Goal: Feedback & Contribution: Submit feedback/report problem

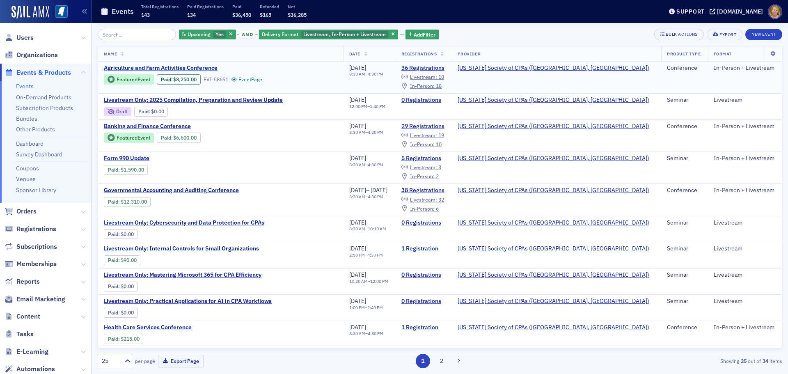
click at [147, 68] on span "Agriculture and Farm Activities Conference" at bounding box center [173, 67] width 138 height 7
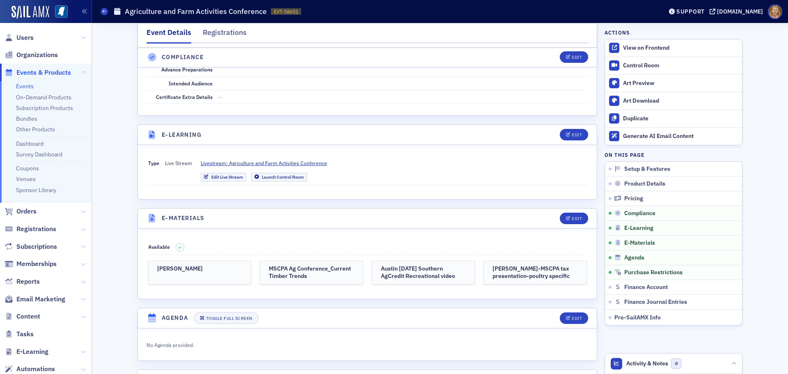
scroll to position [1067, 0]
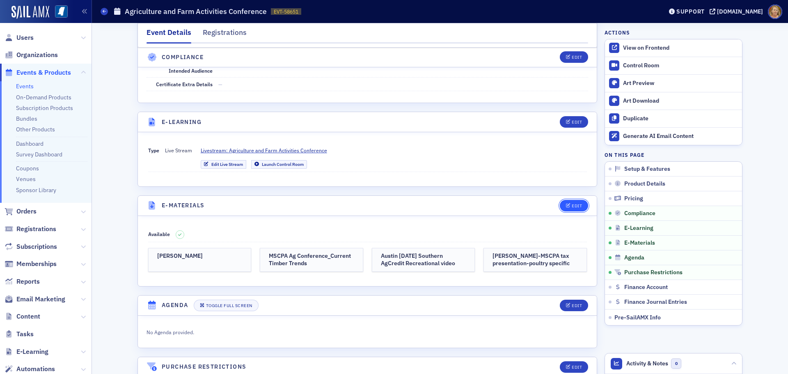
click at [572, 204] on div "Edit" at bounding box center [577, 206] width 10 height 5
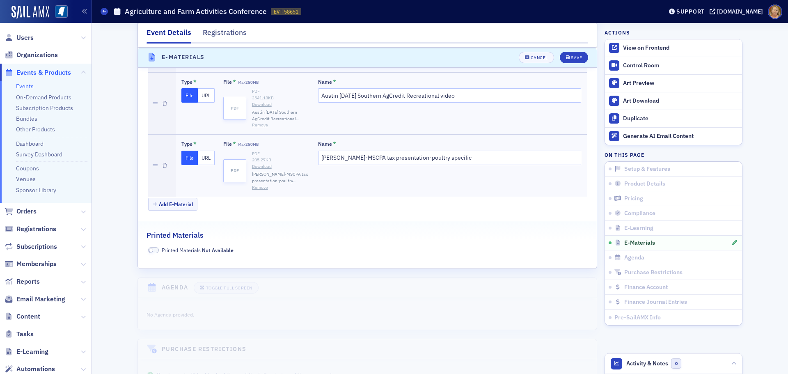
scroll to position [1399, 0]
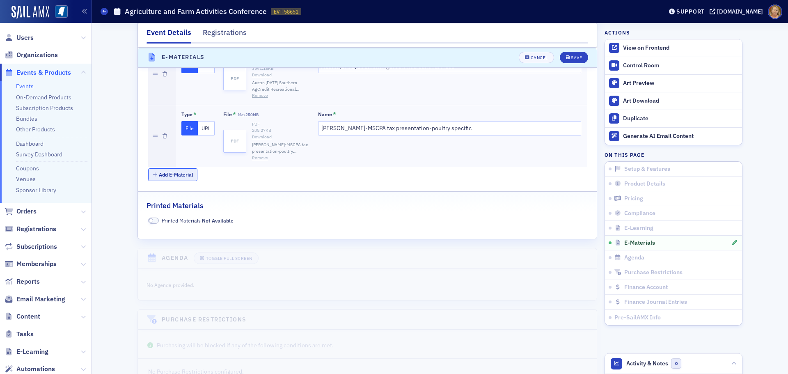
click at [185, 168] on button "Add E-Material" at bounding box center [173, 174] width 50 height 13
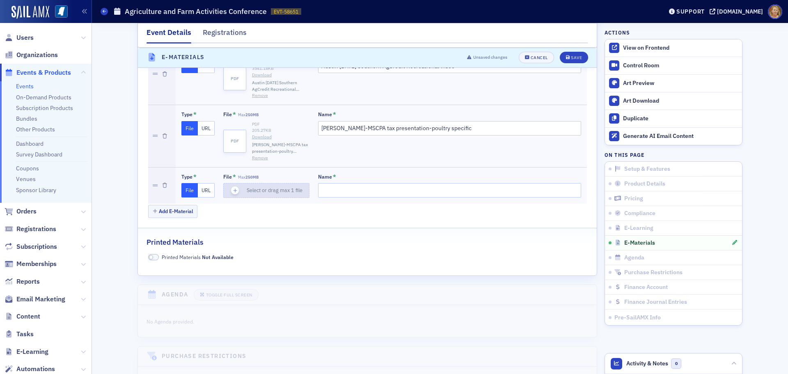
click at [232, 187] on icon "button" at bounding box center [235, 190] width 7 height 7
type input "[PERSON_NAME]-Ag Outlook_MSCPA 2025"
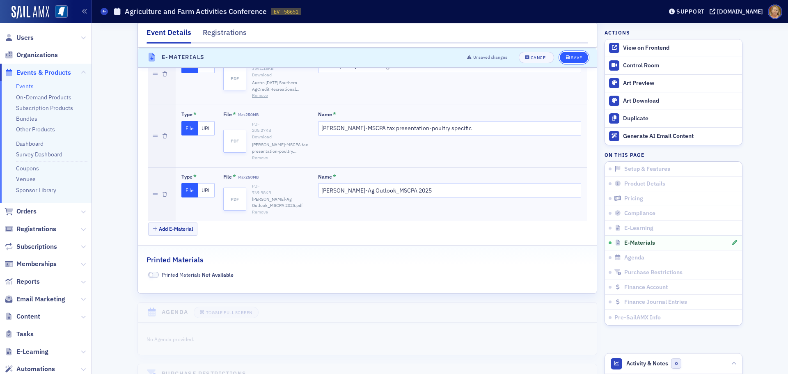
click at [567, 55] on button "Save" at bounding box center [574, 57] width 28 height 11
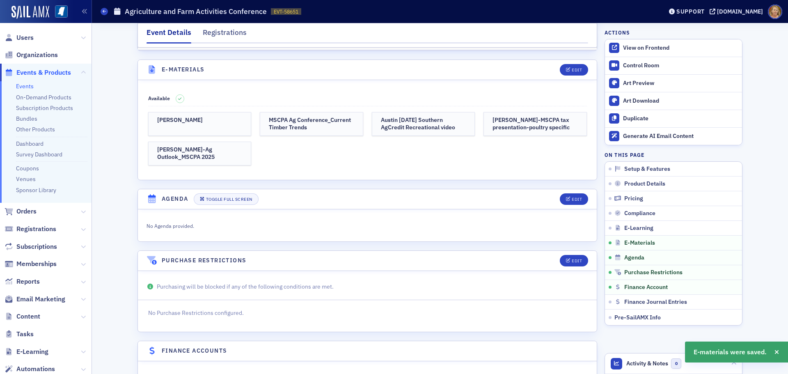
scroll to position [1194, 0]
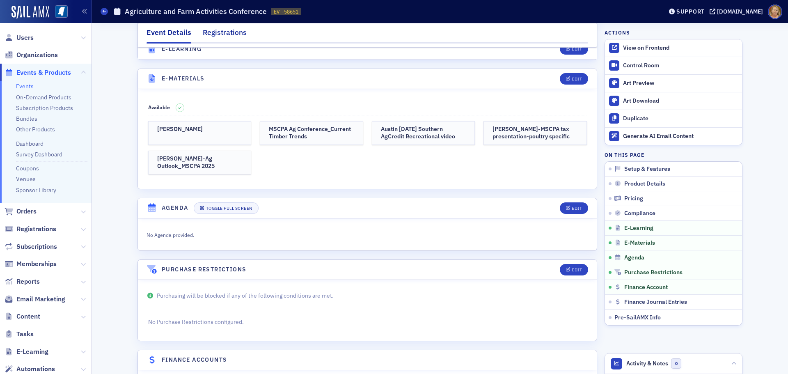
click at [218, 34] on div "Registrations" at bounding box center [225, 34] width 44 height 15
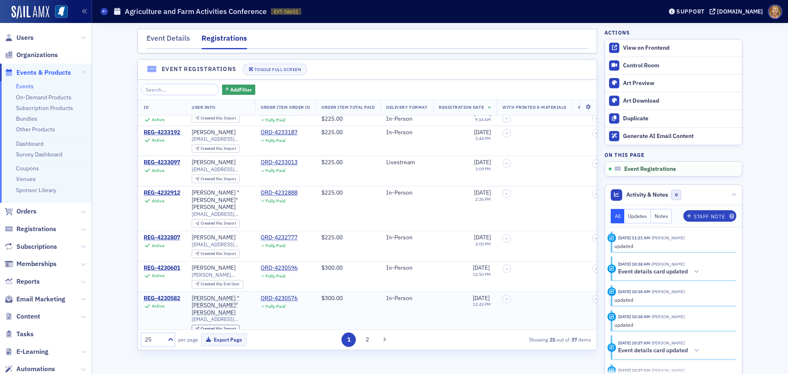
scroll to position [592, 0]
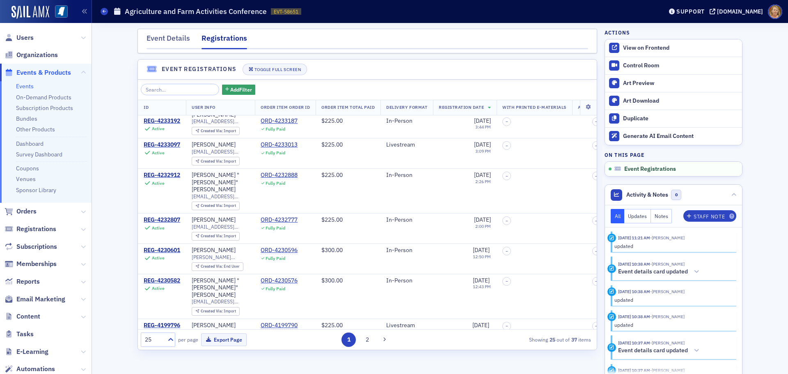
click at [362, 339] on button "2" at bounding box center [367, 340] width 14 height 14
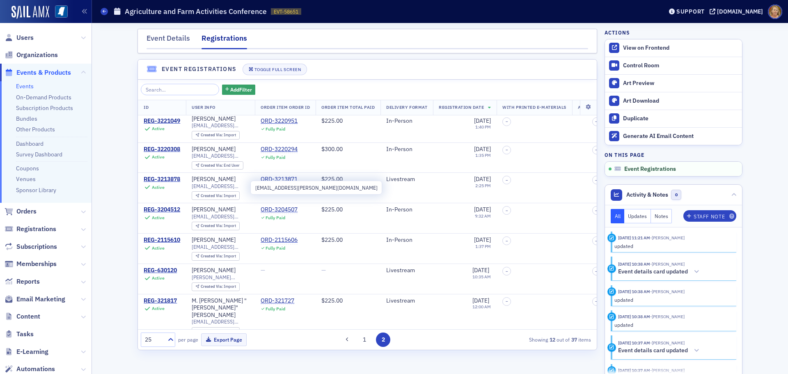
scroll to position [181, 0]
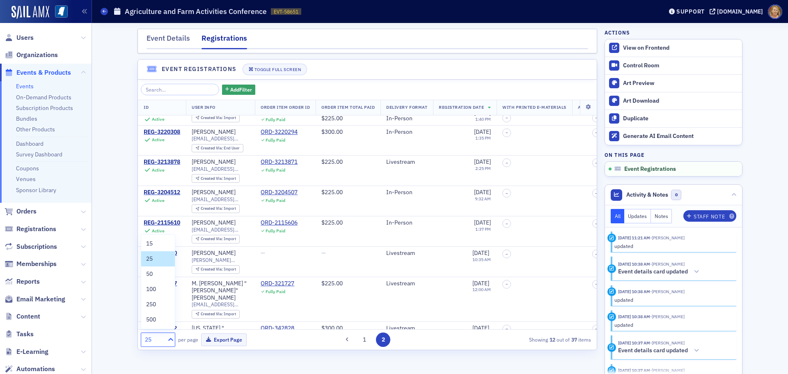
click at [171, 339] on icon at bounding box center [171, 339] width 8 height 8
click at [155, 292] on span "100" at bounding box center [151, 289] width 10 height 9
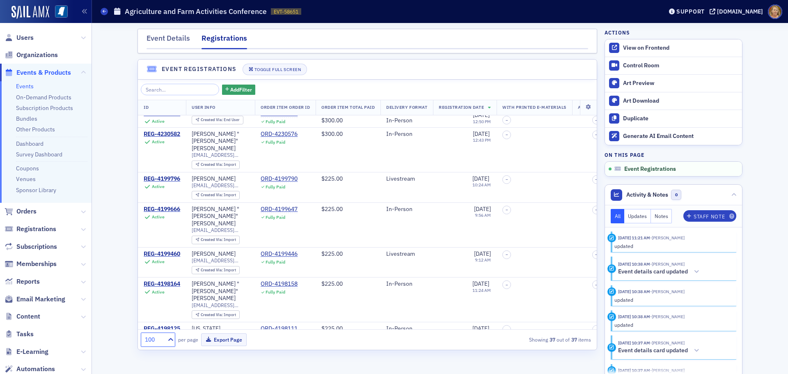
scroll to position [780, 0]
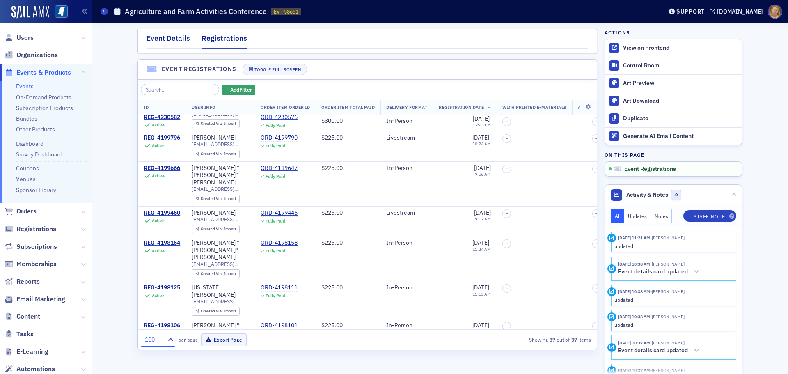
click at [147, 38] on div "Event Details" at bounding box center [169, 40] width 44 height 15
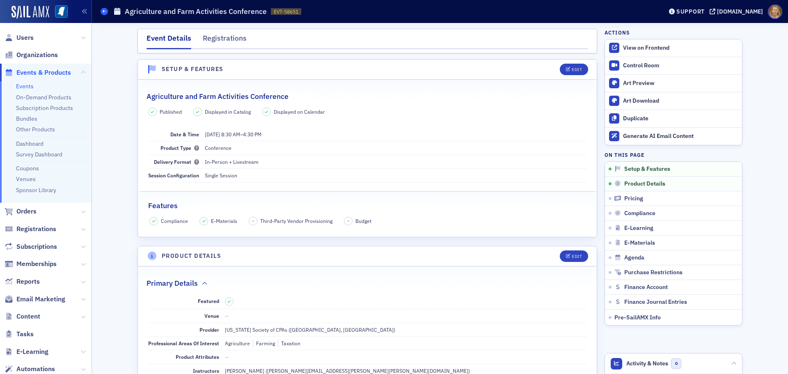
click at [103, 11] on icon at bounding box center [104, 11] width 3 height 4
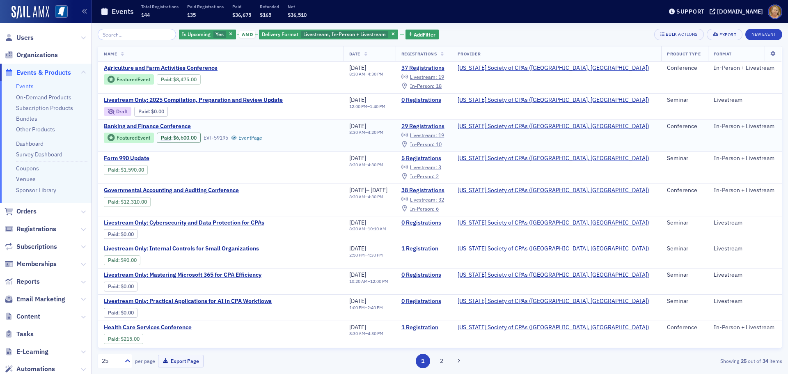
click at [156, 128] on span "Banking and Finance Conference" at bounding box center [173, 126] width 138 height 7
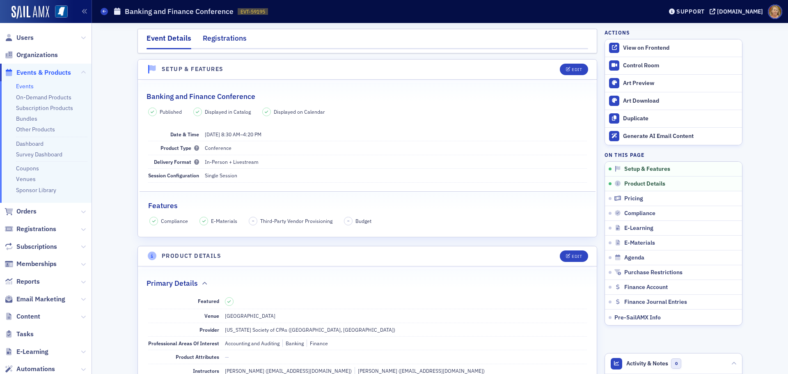
click at [220, 38] on div "Registrations" at bounding box center [225, 40] width 44 height 15
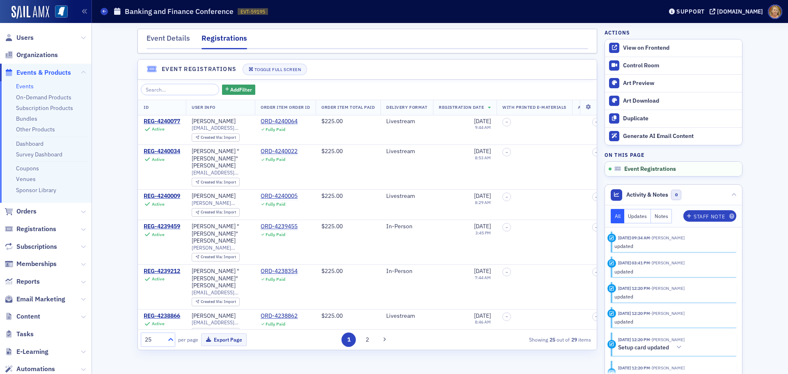
click at [170, 336] on icon at bounding box center [171, 339] width 8 height 8
click at [159, 290] on div "100" at bounding box center [158, 289] width 24 height 9
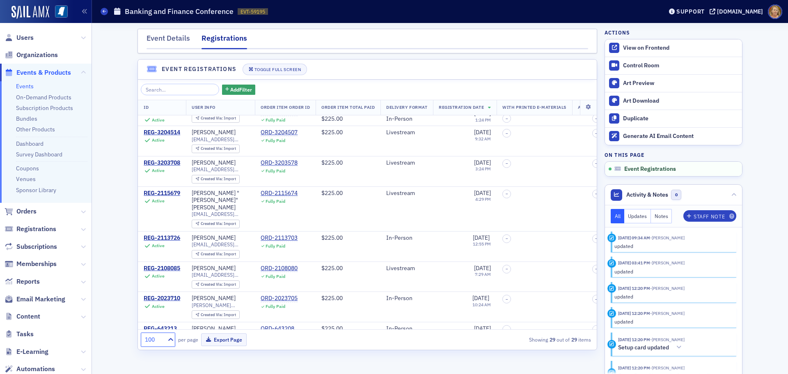
scroll to position [711, 0]
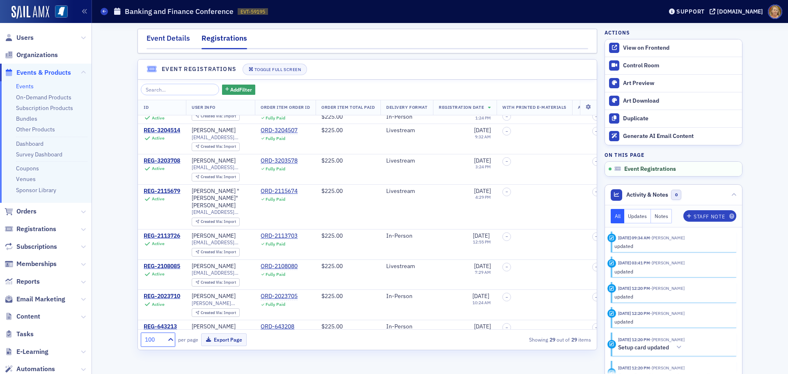
click at [177, 38] on div "Event Details" at bounding box center [169, 40] width 44 height 15
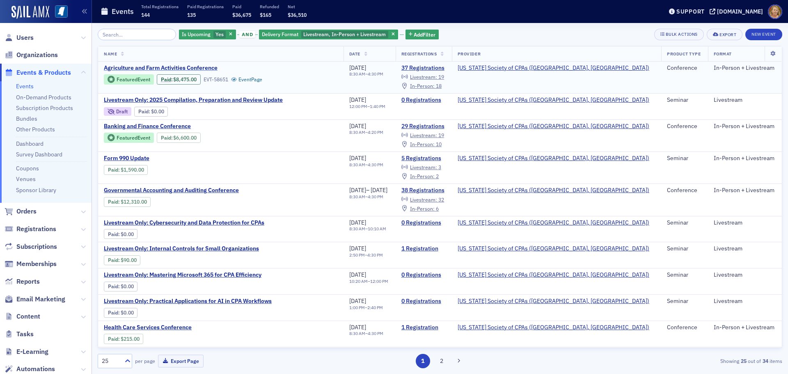
click at [117, 67] on span "Agriculture and Farm Activities Conference" at bounding box center [173, 67] width 138 height 7
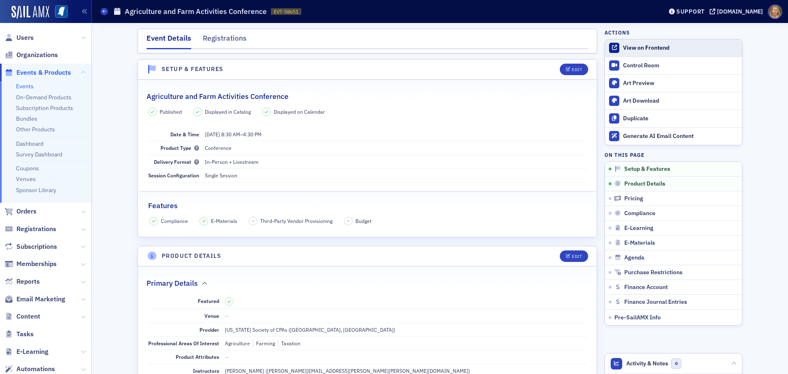
click at [663, 48] on div "View on Frontend" at bounding box center [680, 47] width 115 height 7
click at [698, 13] on div "Support" at bounding box center [691, 11] width 28 height 7
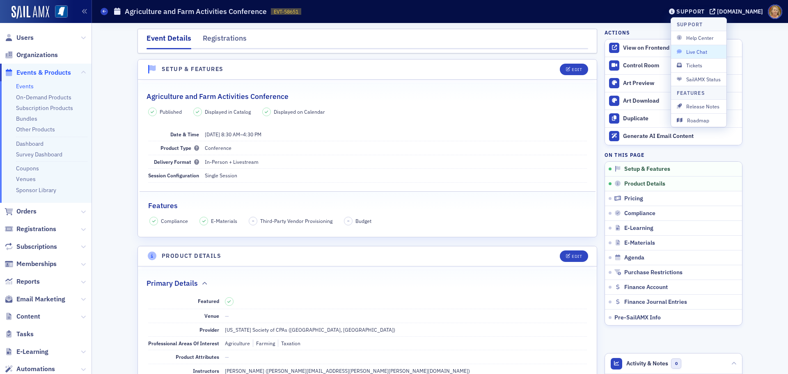
click at [699, 52] on span "Live Chat" at bounding box center [699, 51] width 44 height 7
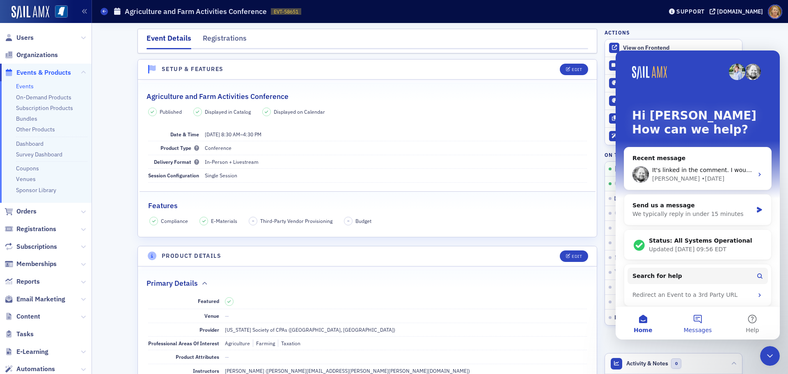
click at [699, 320] on button "Messages" at bounding box center [697, 323] width 55 height 33
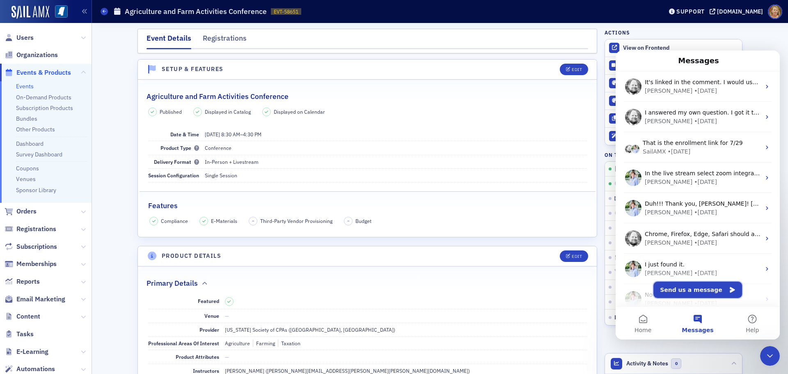
click at [697, 291] on button "Send us a message" at bounding box center [698, 290] width 89 height 16
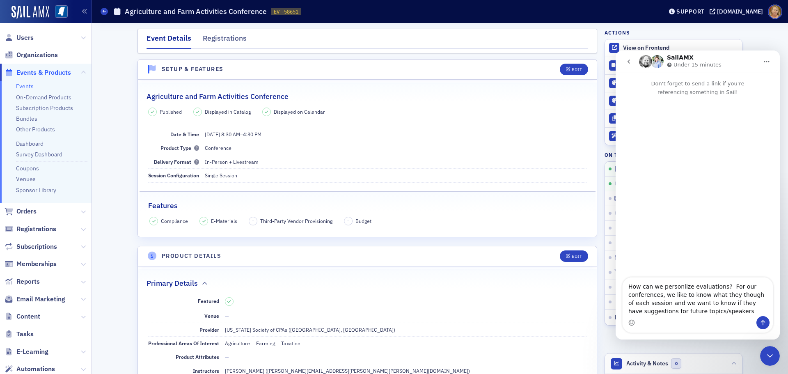
type textarea "How can we personlize evaluations? For our conferences, we like to know what th…"
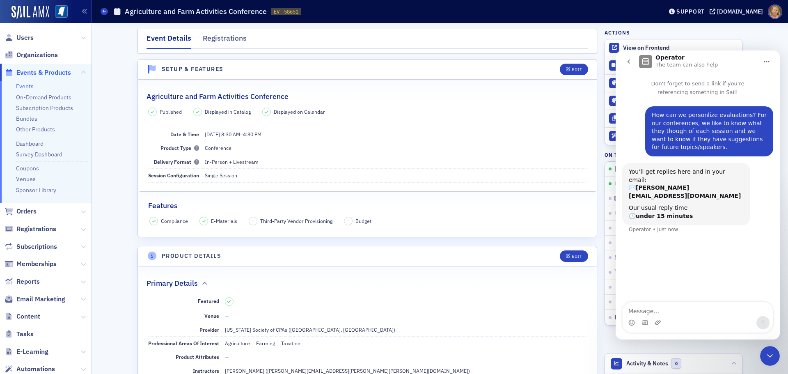
click at [764, 358] on div "Close Intercom Messenger" at bounding box center [770, 356] width 20 height 20
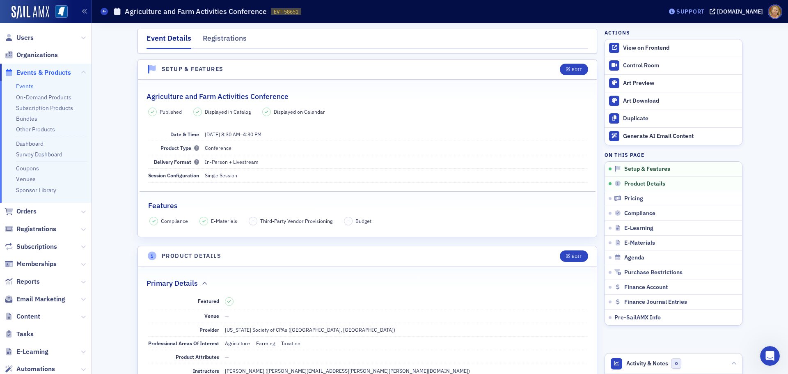
click at [694, 12] on div "Support" at bounding box center [691, 11] width 28 height 7
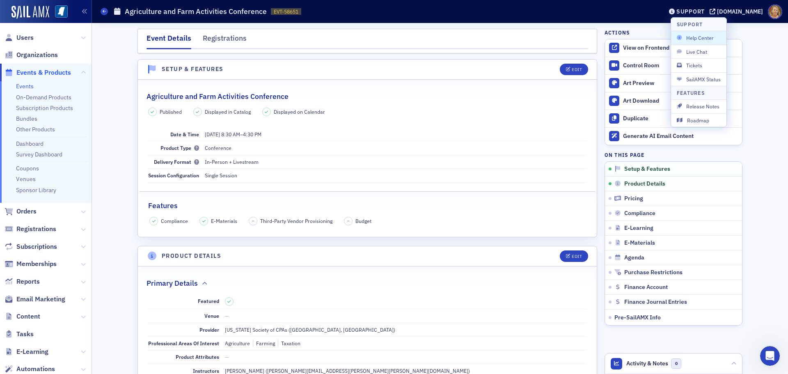
click at [695, 37] on span "Help Center" at bounding box center [699, 37] width 44 height 7
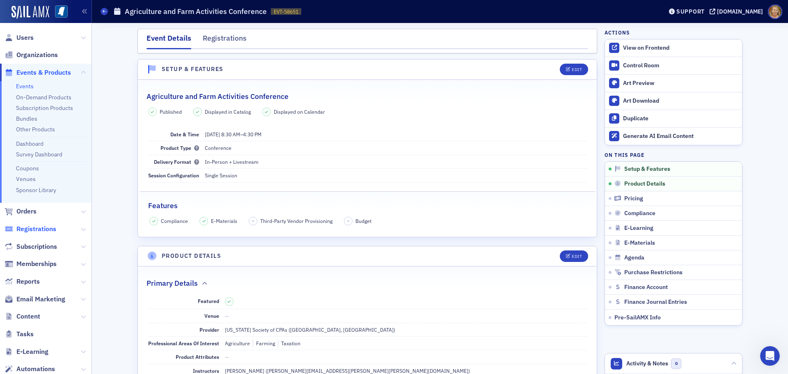
click at [53, 227] on span "Registrations" at bounding box center [36, 229] width 40 height 9
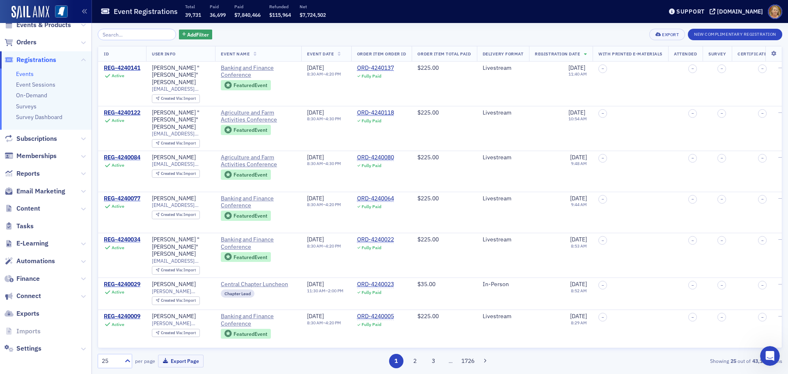
scroll to position [48, 0]
click at [37, 346] on span "Settings" at bounding box center [28, 347] width 25 height 9
select select "US"
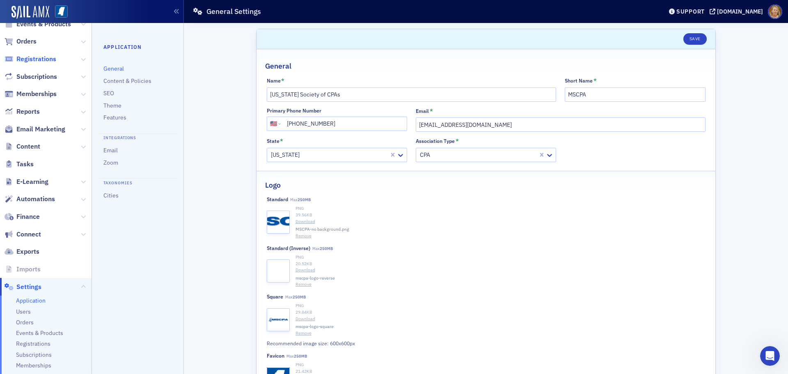
click at [48, 62] on span "Registrations" at bounding box center [36, 59] width 40 height 9
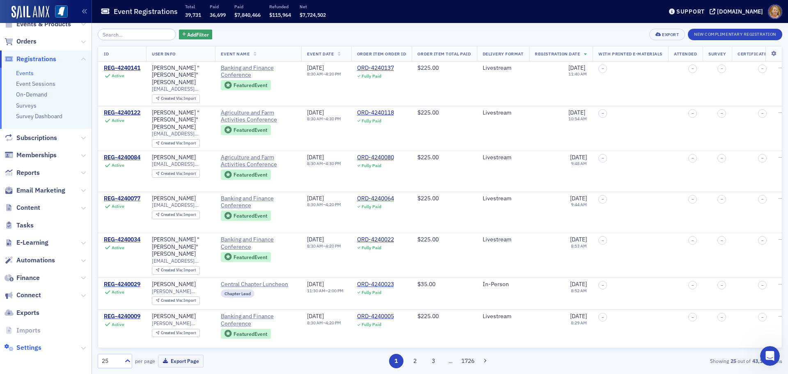
click at [34, 345] on span "Settings" at bounding box center [28, 347] width 25 height 9
select select "US"
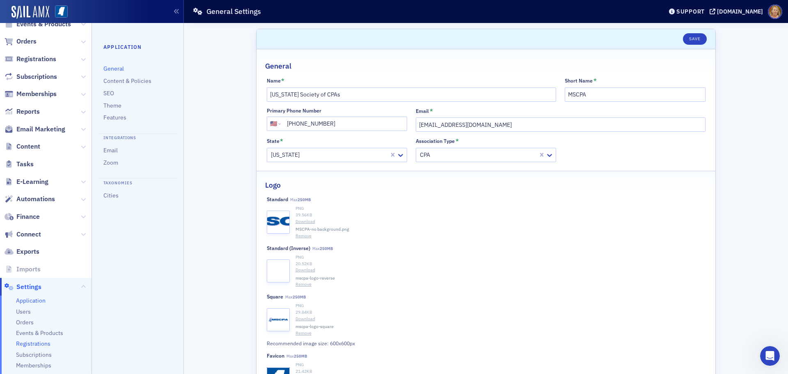
click at [45, 344] on span "Registrations" at bounding box center [33, 344] width 34 height 8
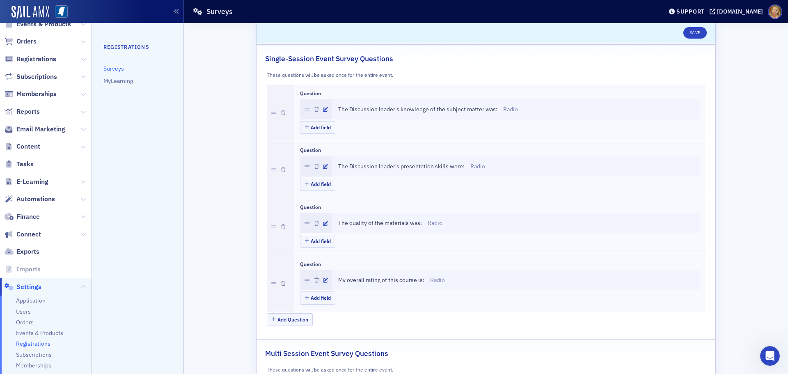
scroll to position [123, 0]
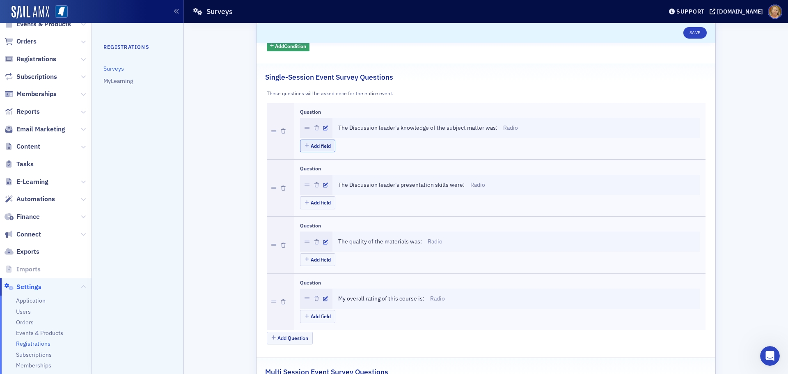
click at [320, 146] on button "Add field" at bounding box center [318, 146] width 36 height 13
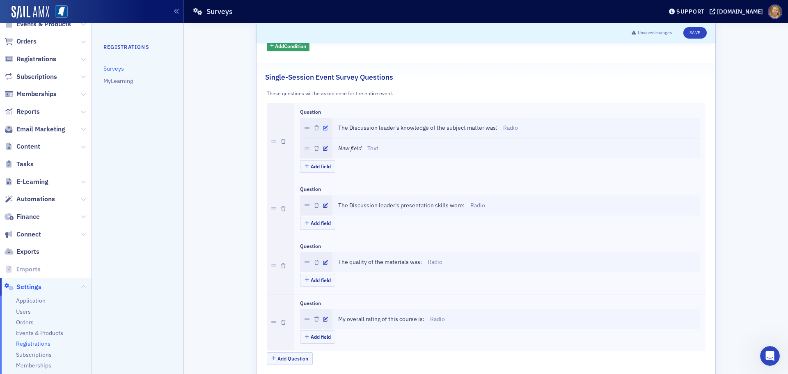
click at [323, 128] on icon "button" at bounding box center [325, 128] width 5 height 5
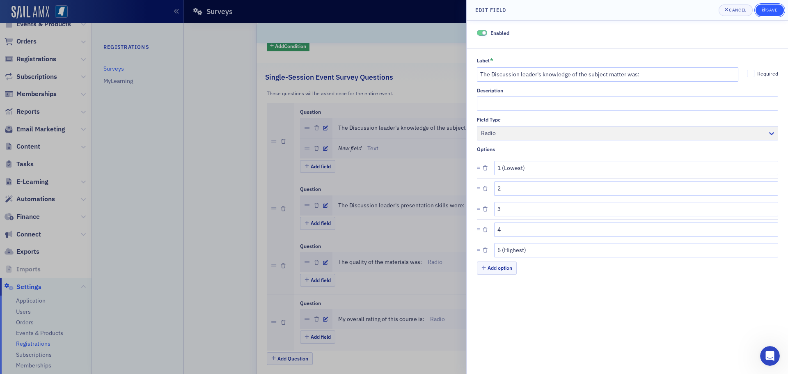
click at [771, 8] on div "Save" at bounding box center [771, 10] width 11 height 5
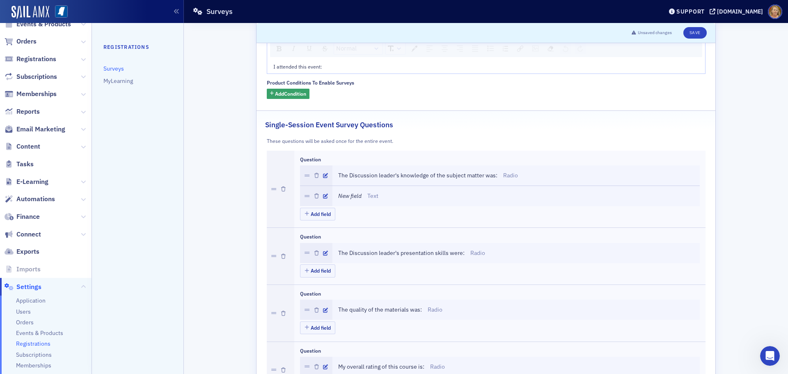
scroll to position [75, 0]
click at [314, 196] on icon "button" at bounding box center [316, 197] width 5 height 5
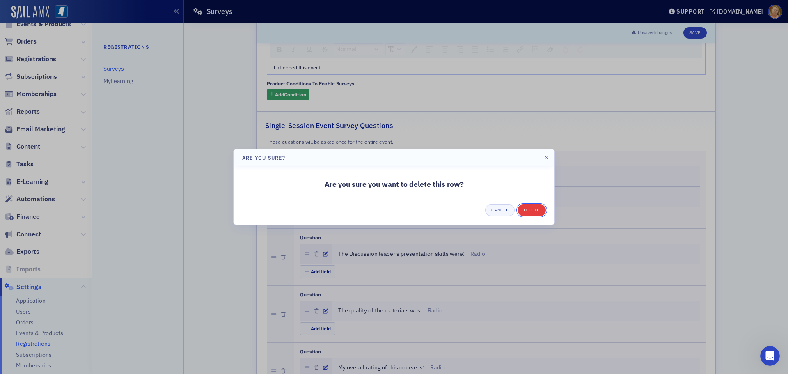
click at [539, 209] on button "Delete" at bounding box center [532, 209] width 28 height 11
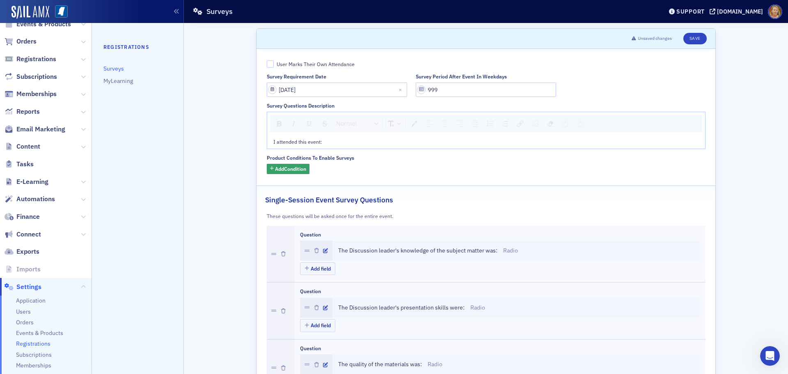
scroll to position [0, 0]
click at [278, 170] on span "Add Condition" at bounding box center [290, 168] width 31 height 7
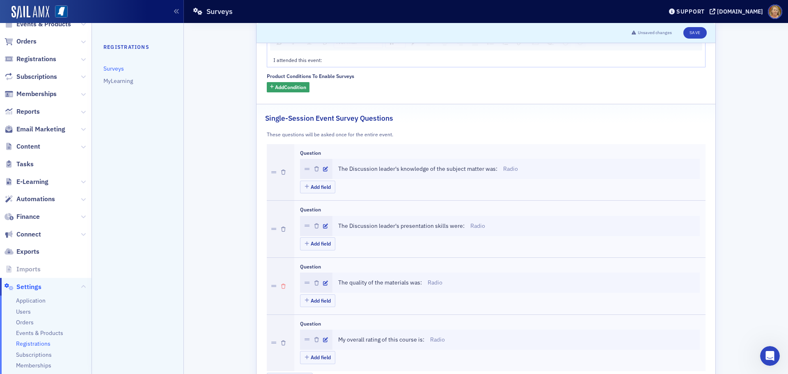
scroll to position [123, 0]
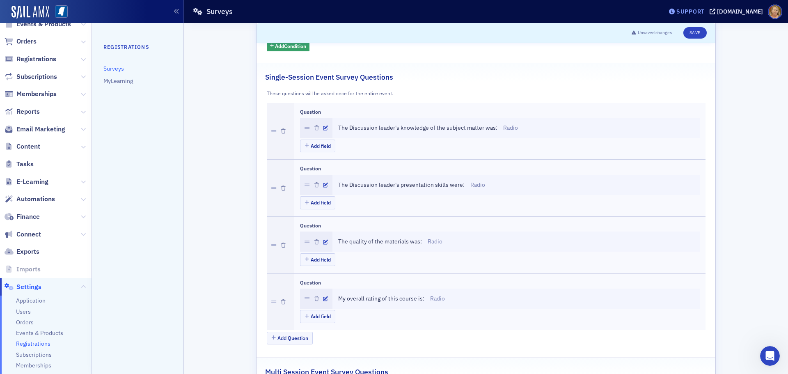
click at [697, 14] on div "Support" at bounding box center [691, 11] width 28 height 7
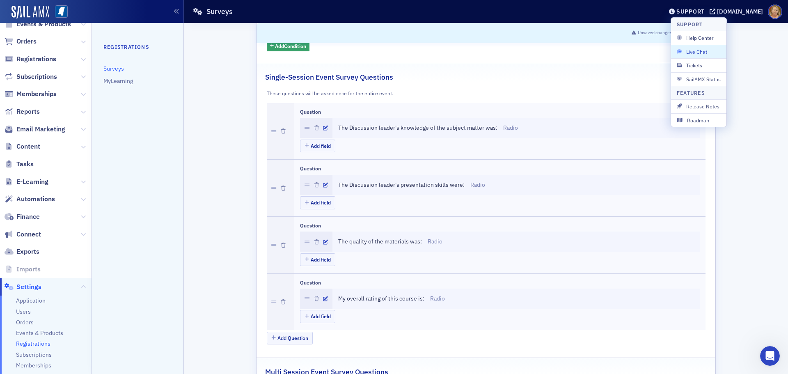
click at [695, 49] on span "Live Chat" at bounding box center [699, 51] width 44 height 7
